Goal: Register for event/course

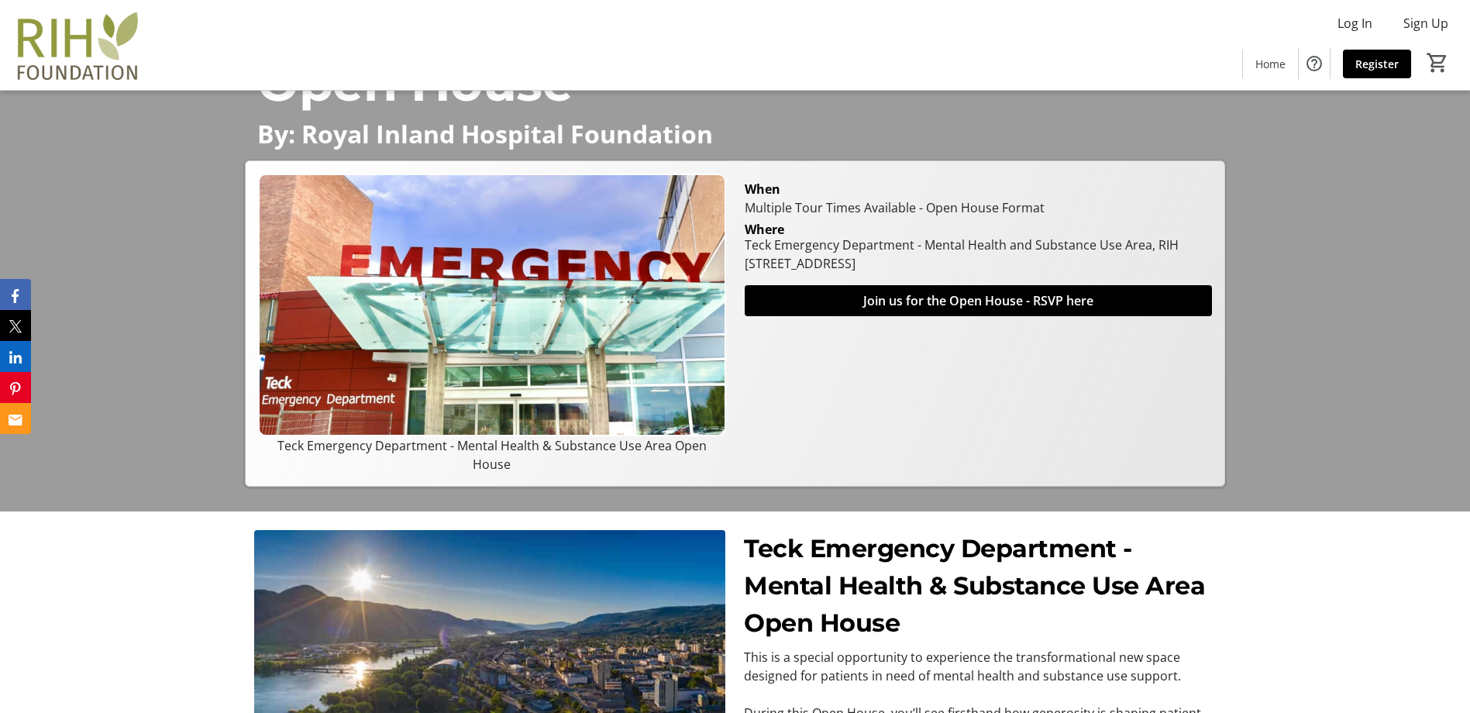
scroll to position [195, 0]
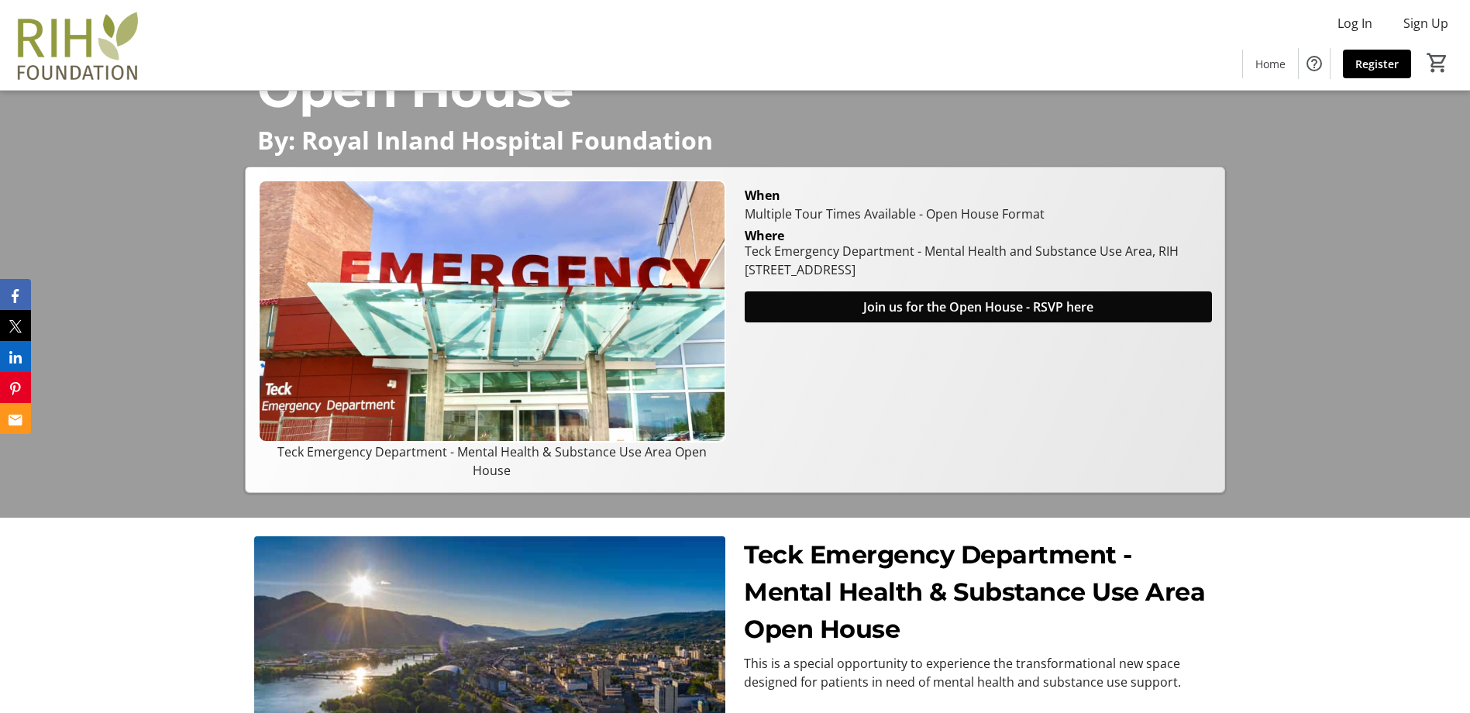
click at [957, 316] on span "Join us for the Open House - RSVP here" at bounding box center [978, 307] width 230 height 19
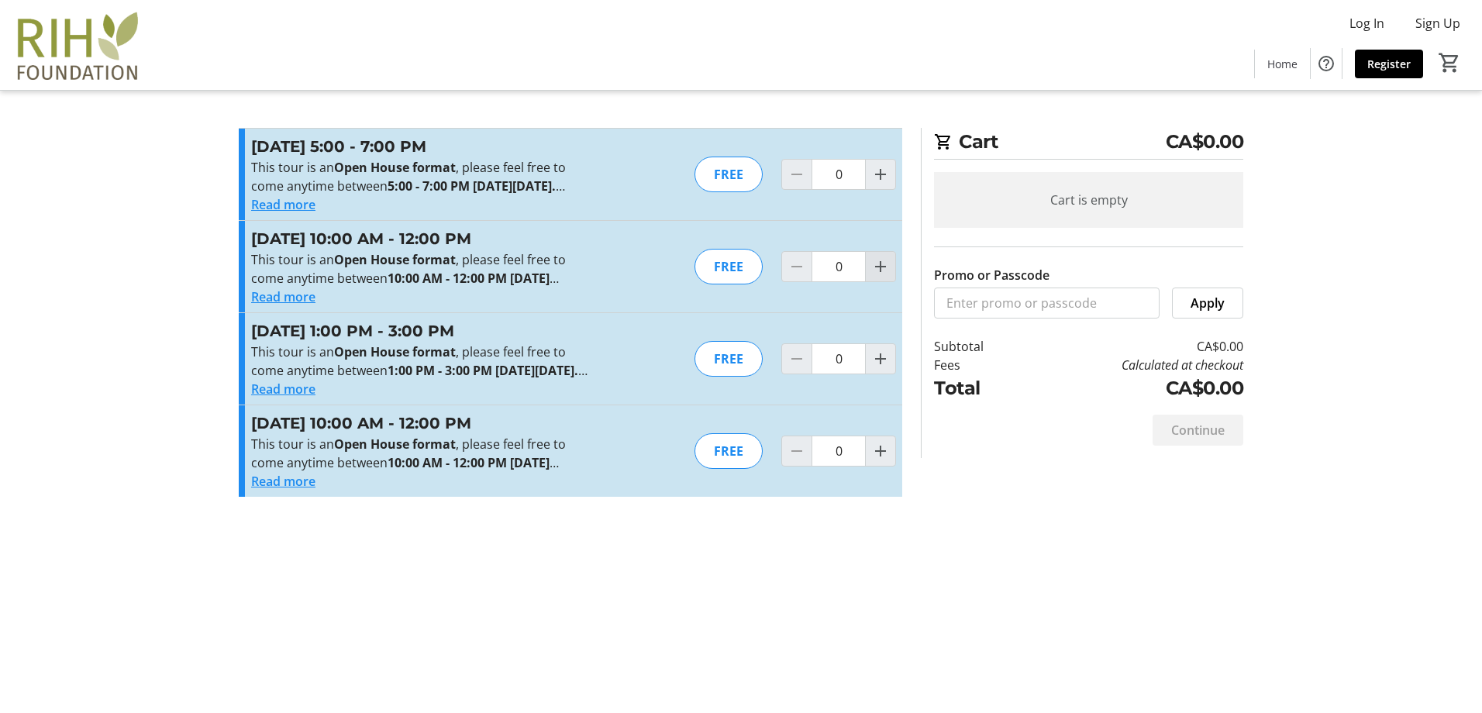
click at [883, 276] on mat-icon "Increment by one" at bounding box center [880, 266] width 19 height 19
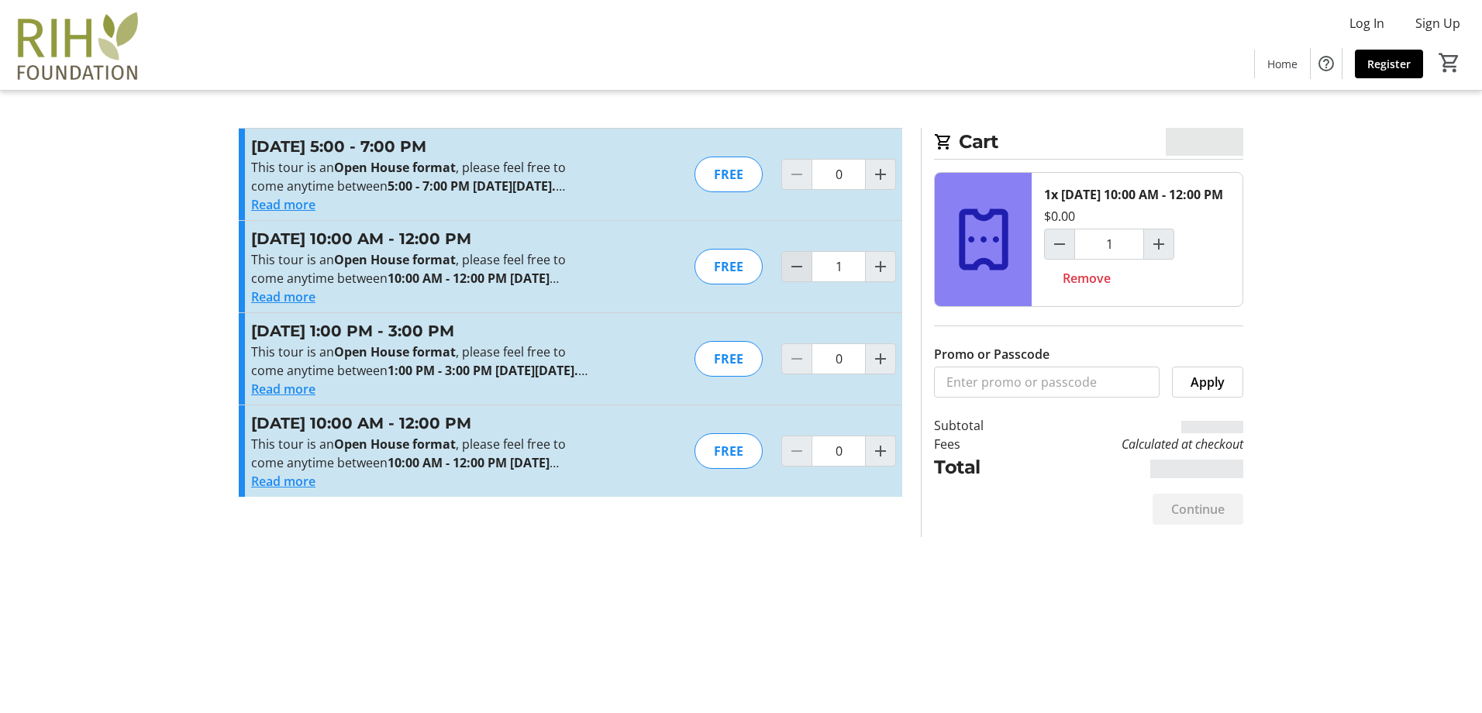
click at [802, 275] on mat-icon "Decrement by one" at bounding box center [796, 266] width 19 height 19
type input "0"
click at [955, 587] on div "Cart CA$0.00 1x [DATE] 10:00 AM - 12:00 PM $0.00 1 Remove Promo or Passcode App…" at bounding box center [740, 356] width 1023 height 713
